Goal: Task Accomplishment & Management: Manage account settings

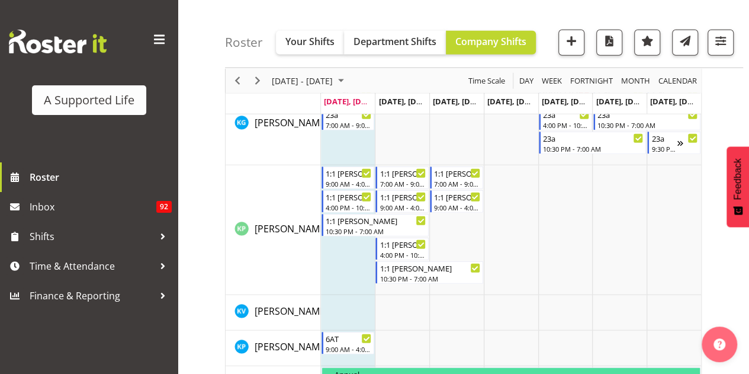
scroll to position [3828, 0]
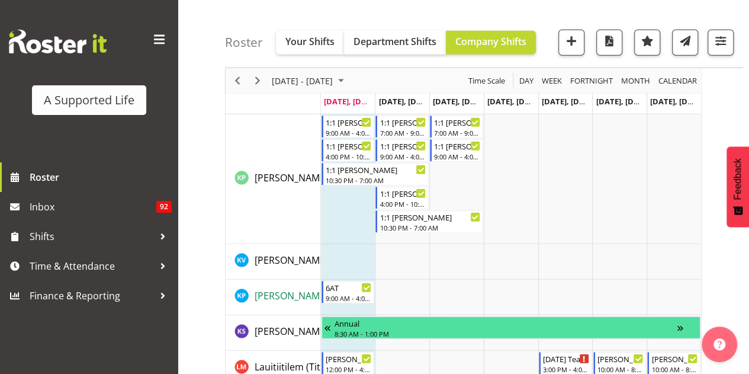
click at [289, 294] on span "[PERSON_NAME]" at bounding box center [291, 295] width 73 height 13
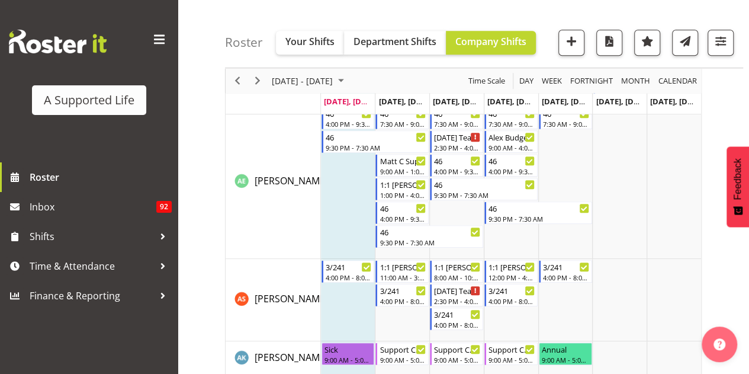
scroll to position [454, 0]
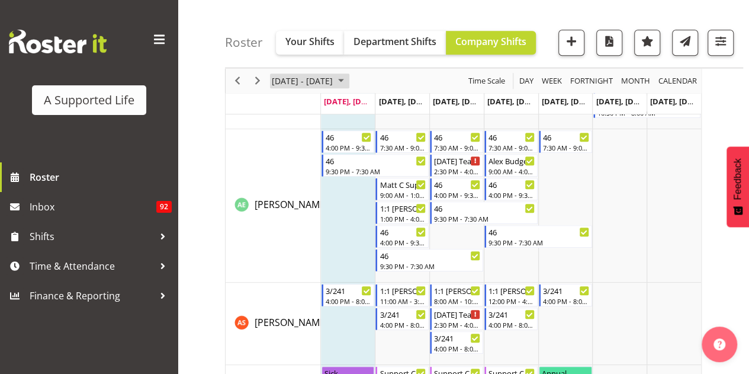
click at [334, 80] on span "September 08 - 14, 2025" at bounding box center [302, 80] width 63 height 15
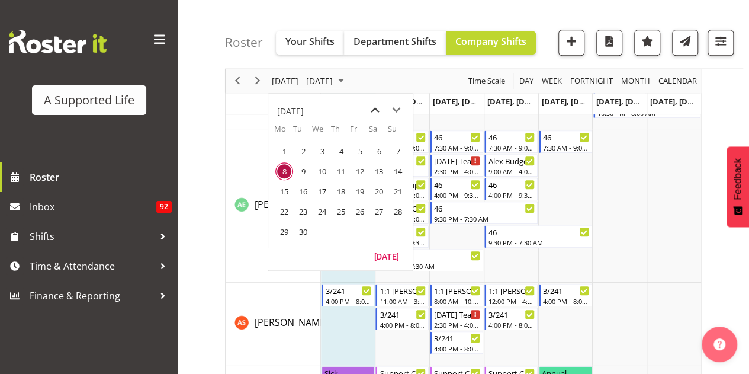
click at [375, 114] on span "previous month" at bounding box center [375, 109] width 21 height 21
click at [290, 212] on span "18" at bounding box center [284, 211] width 18 height 18
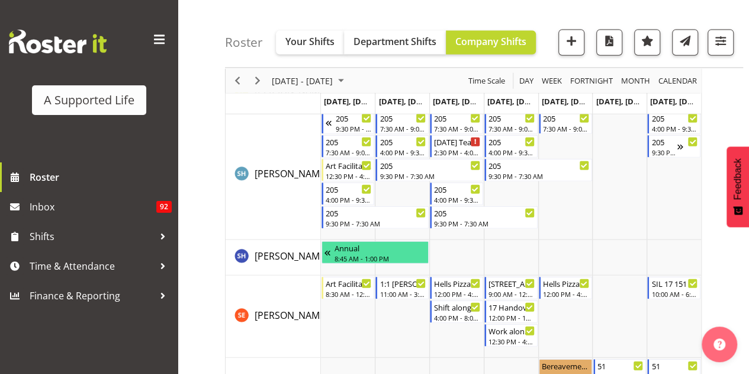
scroll to position [5803, 0]
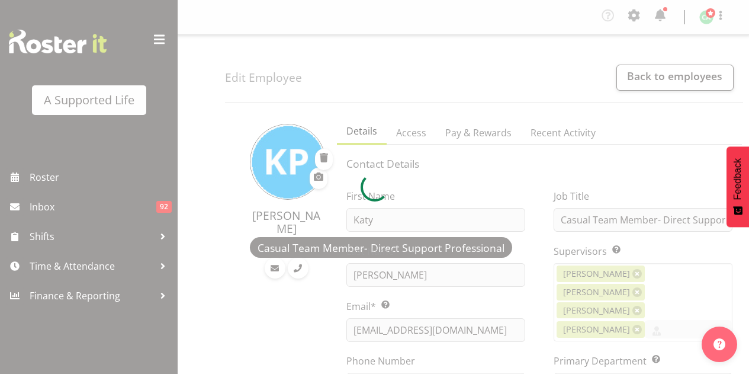
select select "TimelineWeek"
select select
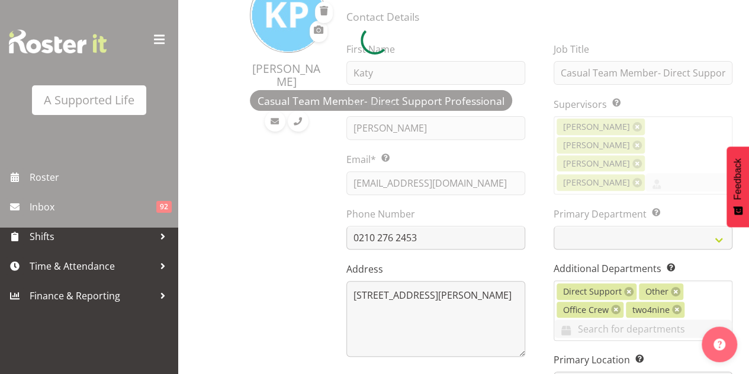
scroll to position [148, 0]
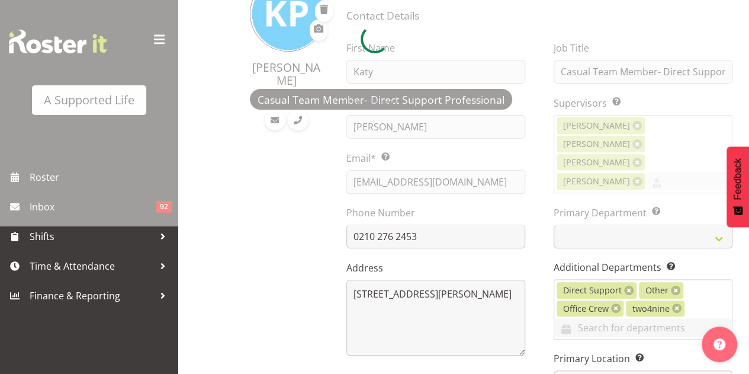
select select "959"
